Goal: Task Accomplishment & Management: Complete application form

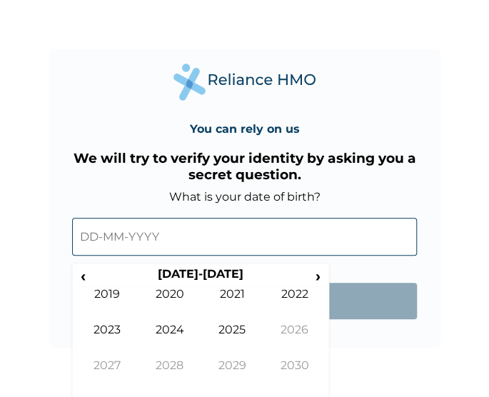
click at [152, 226] on input "text" at bounding box center [244, 237] width 345 height 38
click at [247, 328] on td "2025" at bounding box center [232, 341] width 63 height 36
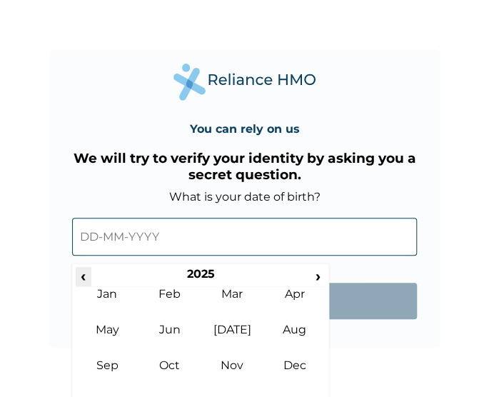
click at [83, 269] on span "‹" at bounding box center [83, 276] width 15 height 18
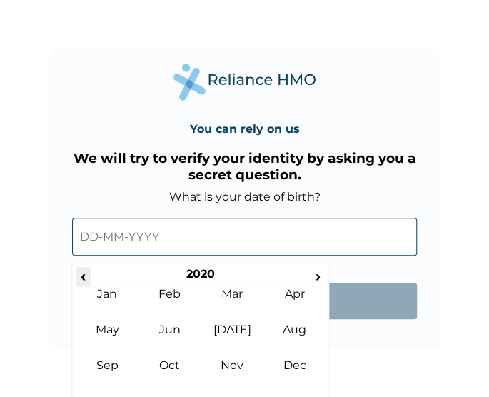
click at [83, 269] on span "‹" at bounding box center [83, 276] width 15 height 18
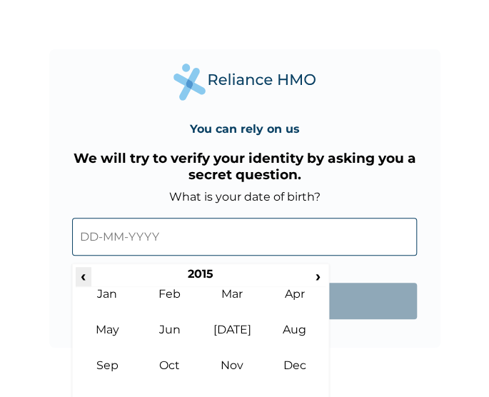
click at [83, 269] on span "‹" at bounding box center [83, 276] width 15 height 18
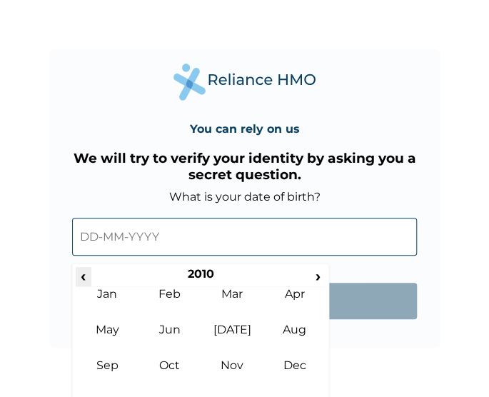
click at [83, 269] on span "‹" at bounding box center [83, 276] width 15 height 18
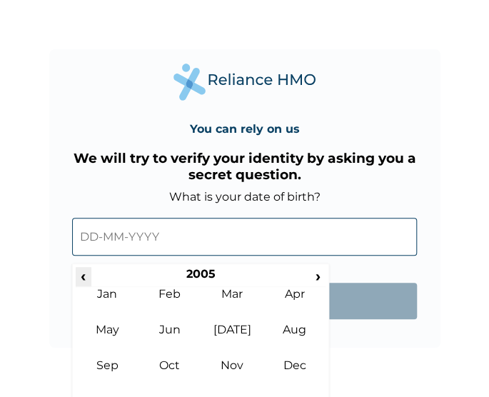
click at [83, 269] on span "‹" at bounding box center [83, 276] width 15 height 18
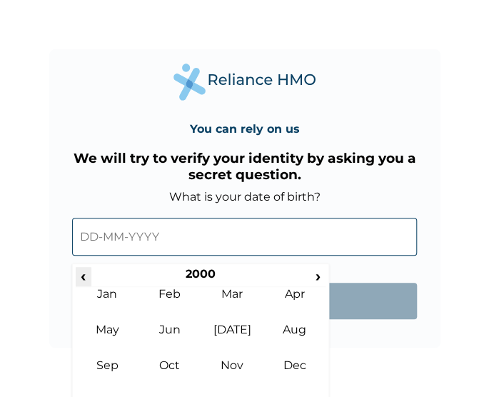
click at [83, 269] on span "‹" at bounding box center [83, 276] width 15 height 18
click at [237, 301] on td "Mar" at bounding box center [232, 305] width 63 height 36
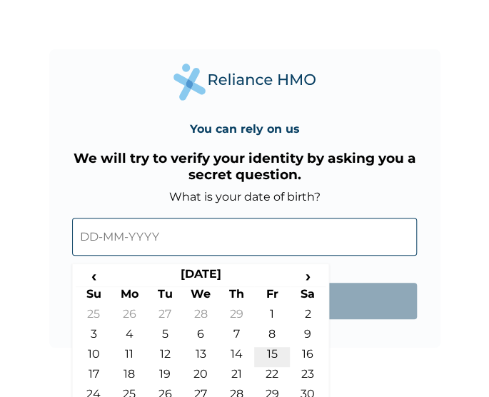
click at [270, 348] on td "15" at bounding box center [272, 357] width 36 height 20
type input "15-03-1996"
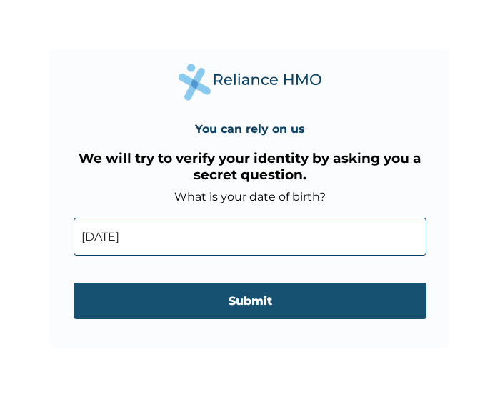
click at [250, 303] on input "Submit" at bounding box center [250, 301] width 353 height 36
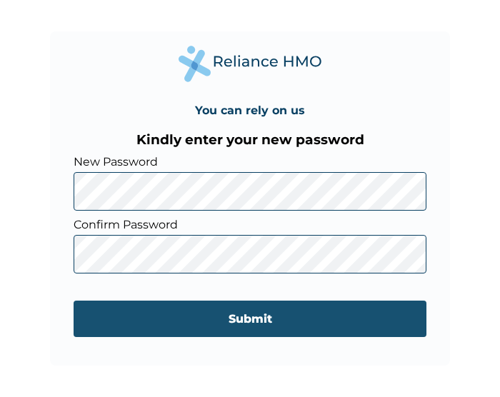
click at [346, 322] on input "Submit" at bounding box center [250, 319] width 353 height 36
